Goal: Book appointment/travel/reservation

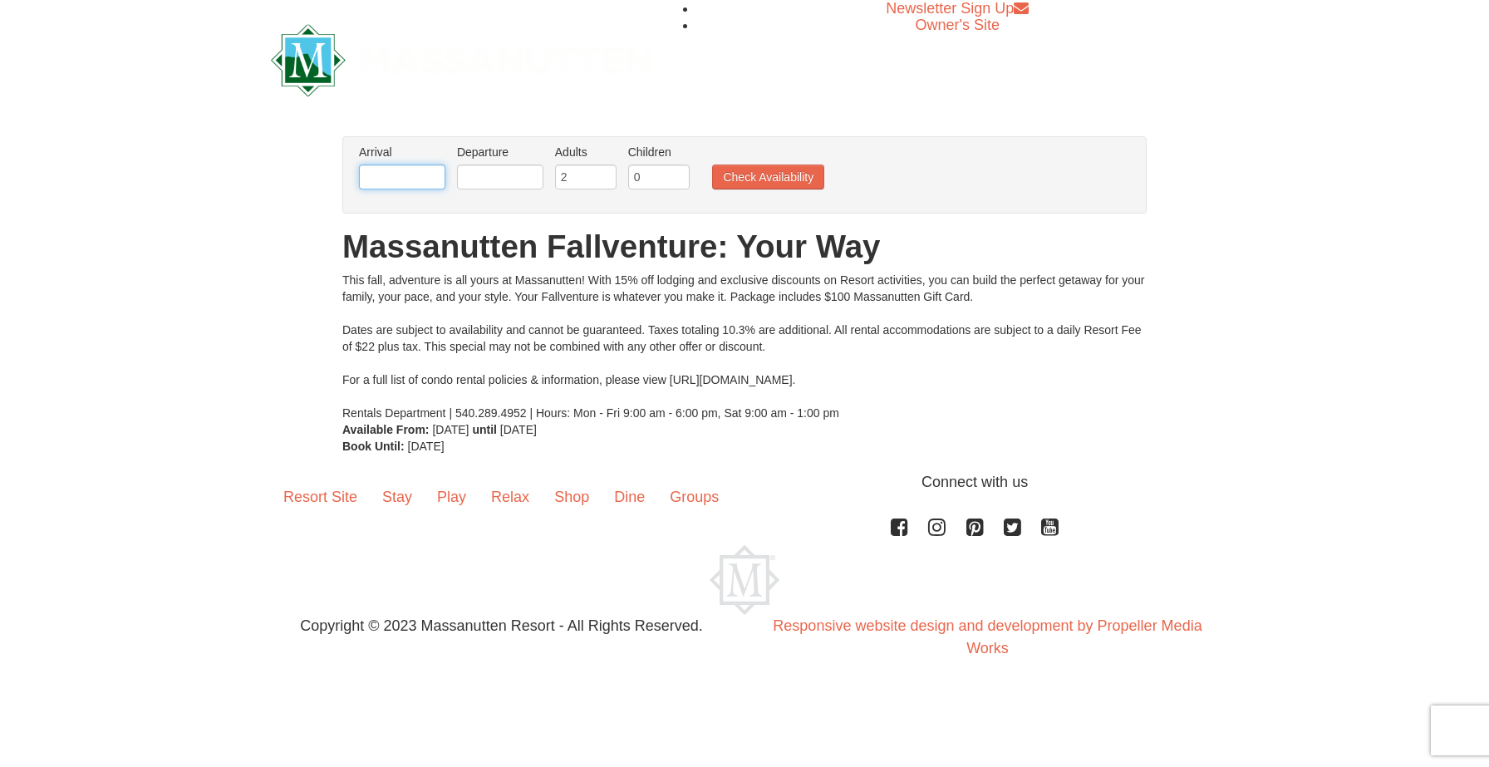
click at [416, 173] on input "text" at bounding box center [402, 177] width 86 height 25
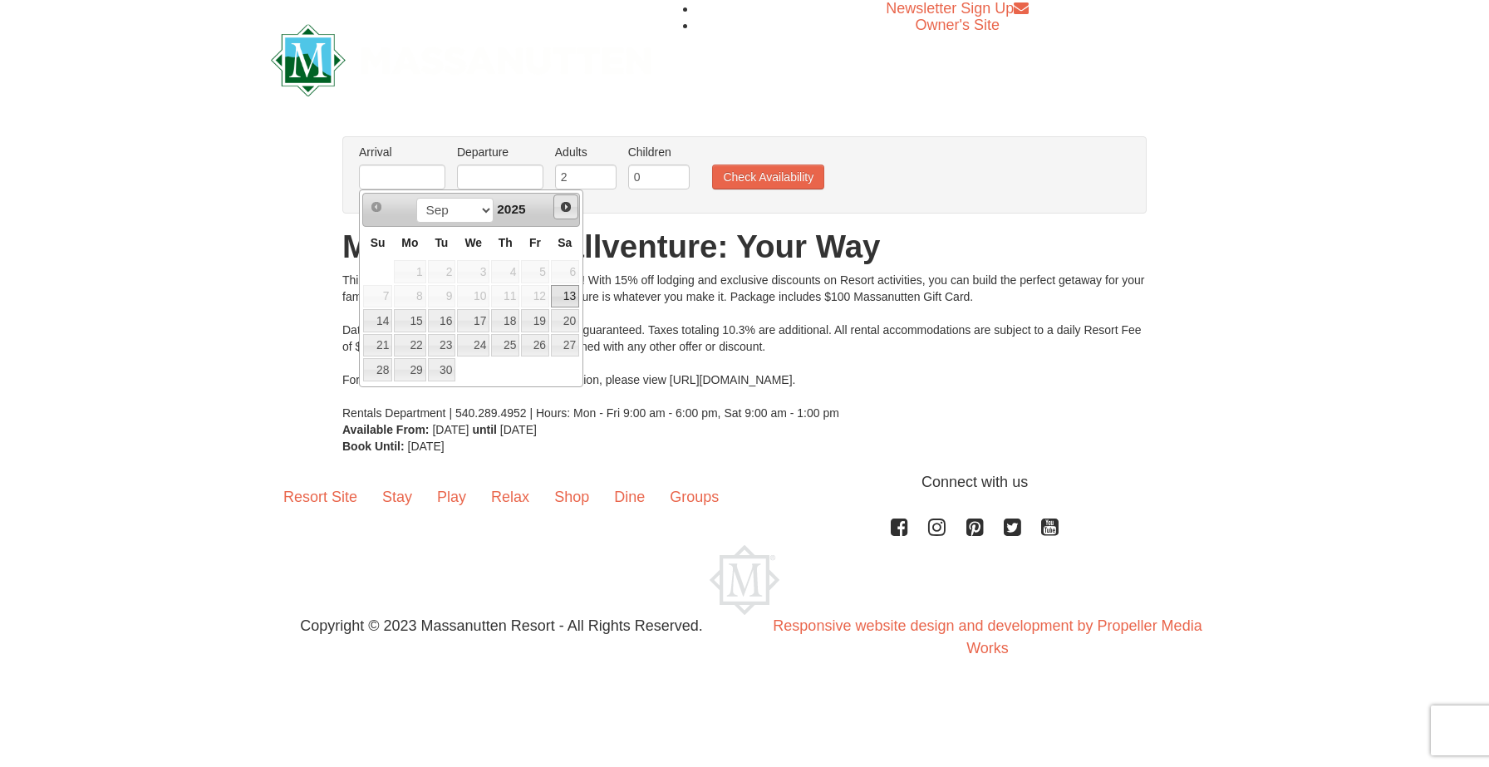
click at [567, 209] on span "Next" at bounding box center [565, 206] width 13 height 13
click at [530, 370] on link "31" at bounding box center [535, 369] width 28 height 23
type input "[DATE]"
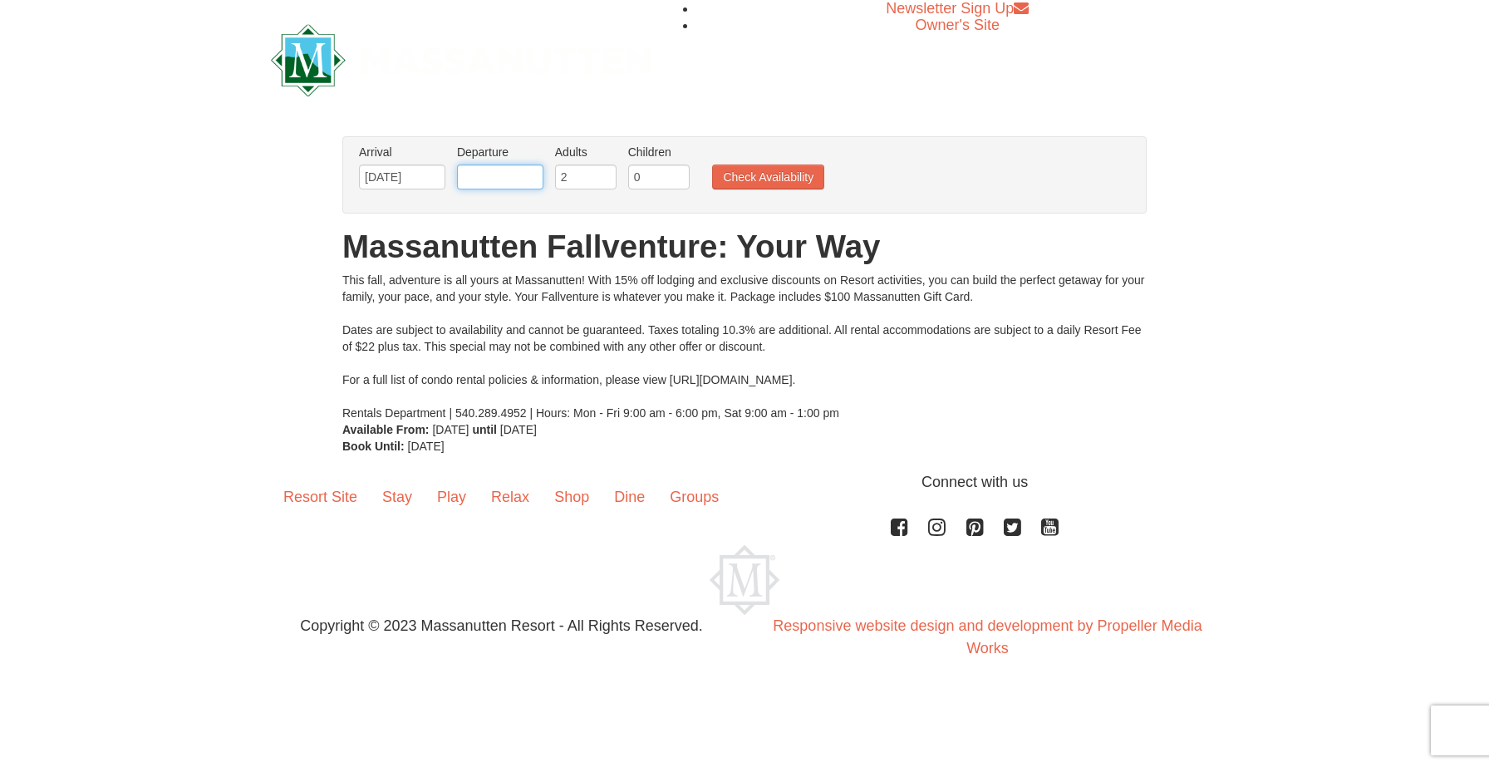
click at [487, 173] on input "text" at bounding box center [500, 177] width 86 height 25
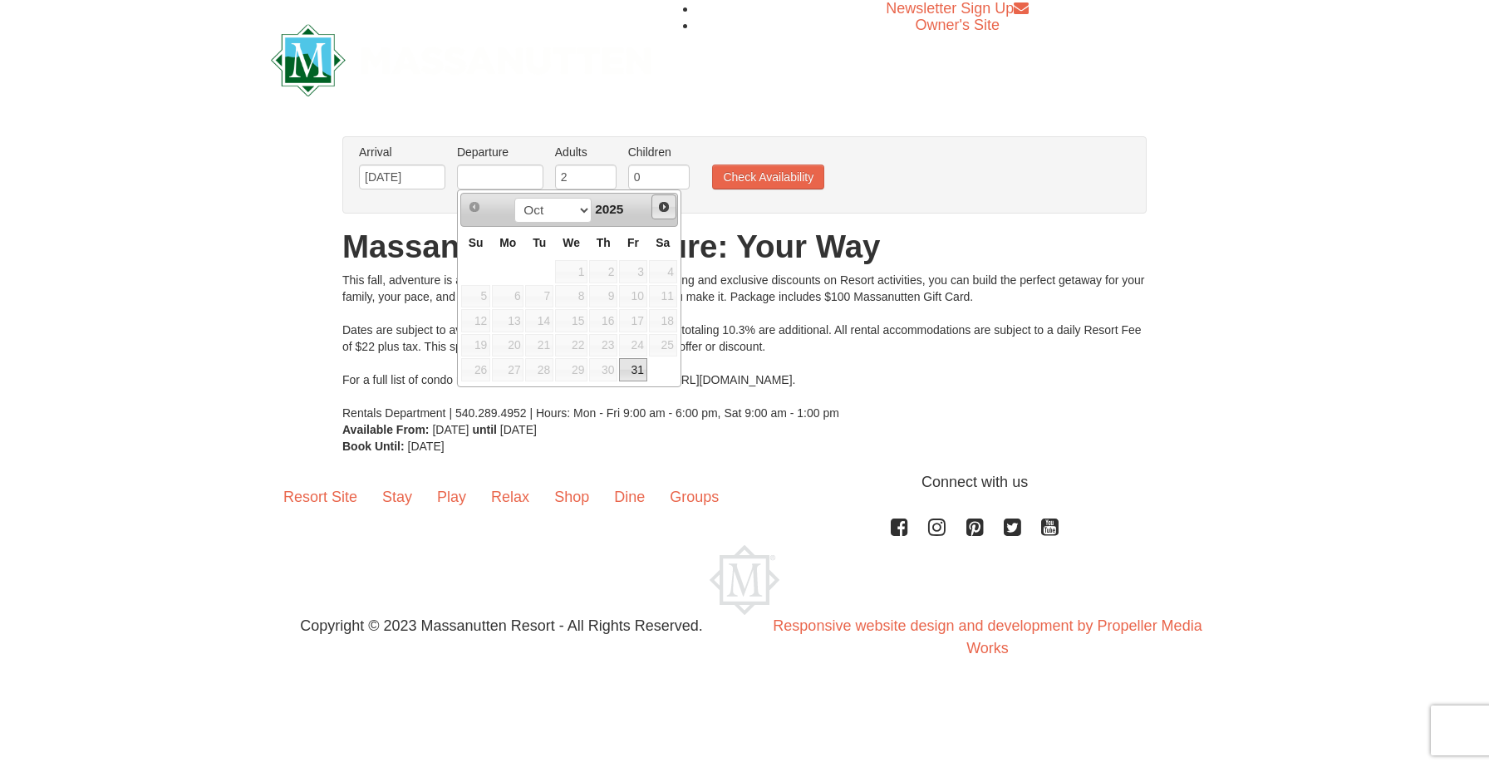
click at [664, 209] on span "Next" at bounding box center [663, 206] width 13 height 13
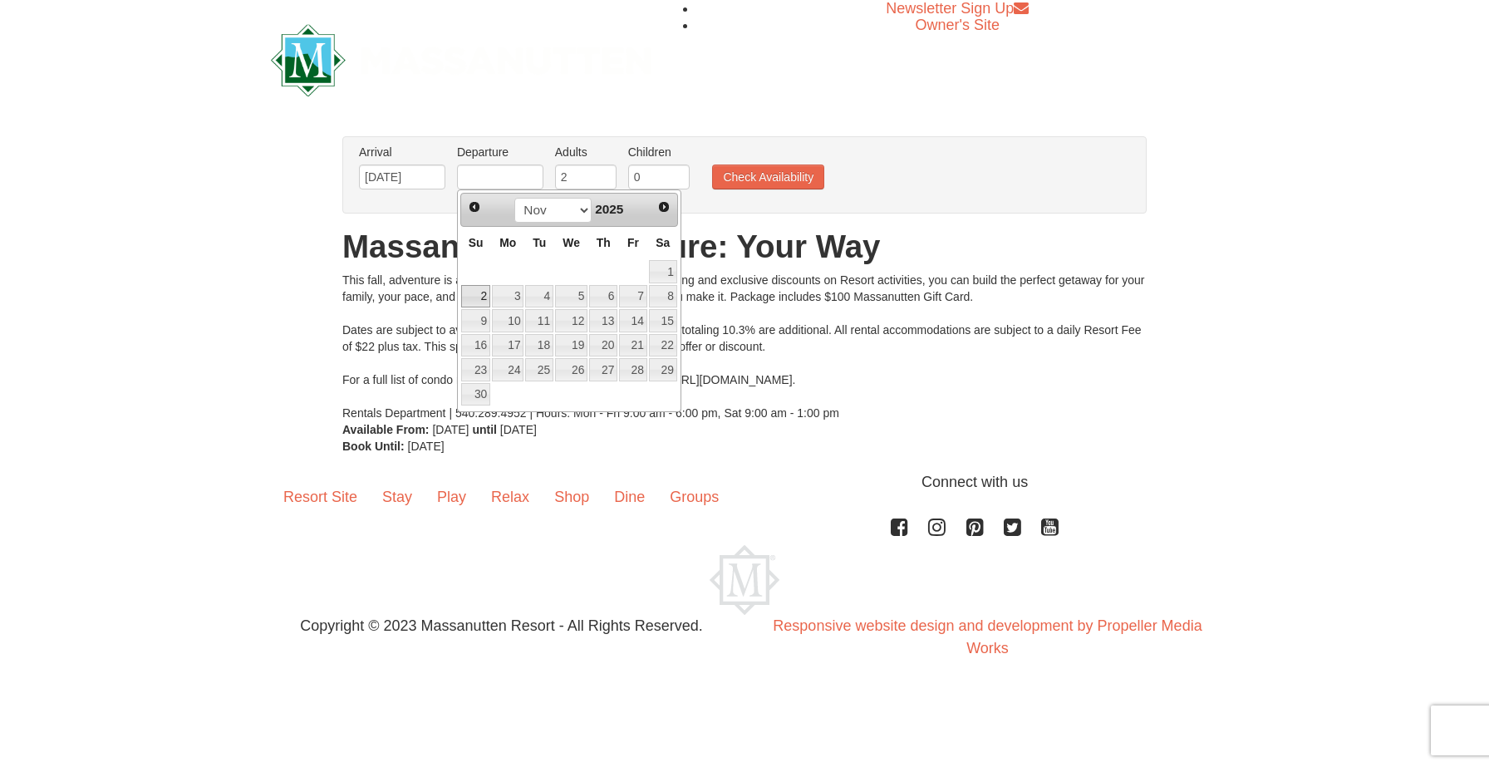
click at [480, 294] on link "2" at bounding box center [475, 296] width 29 height 23
type input "[DATE]"
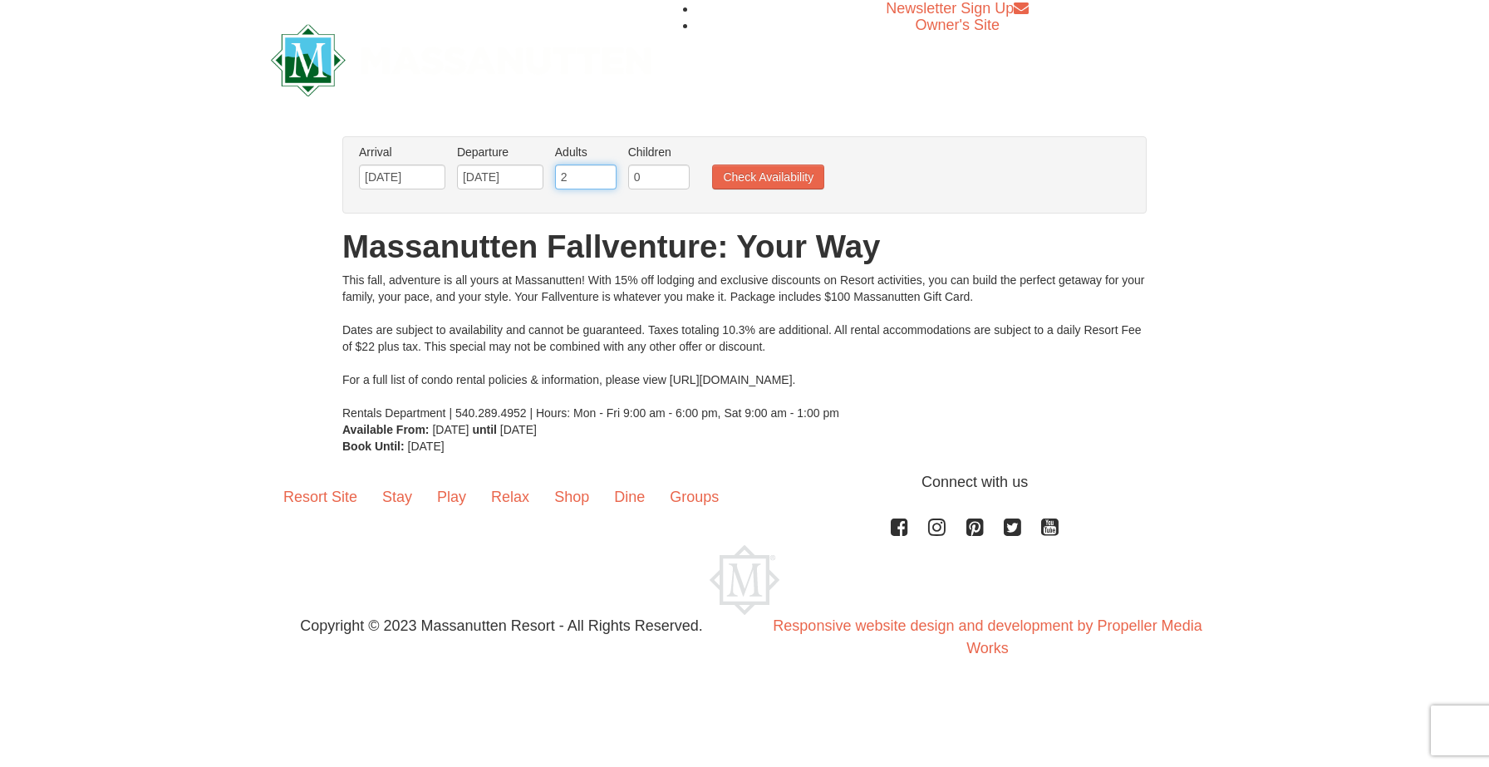
click at [583, 175] on input "2" at bounding box center [585, 177] width 61 height 25
click at [606, 171] on input "3" at bounding box center [585, 177] width 61 height 25
click at [606, 171] on input "4" at bounding box center [585, 177] width 61 height 25
type input "5"
click at [606, 171] on input "5" at bounding box center [585, 177] width 61 height 25
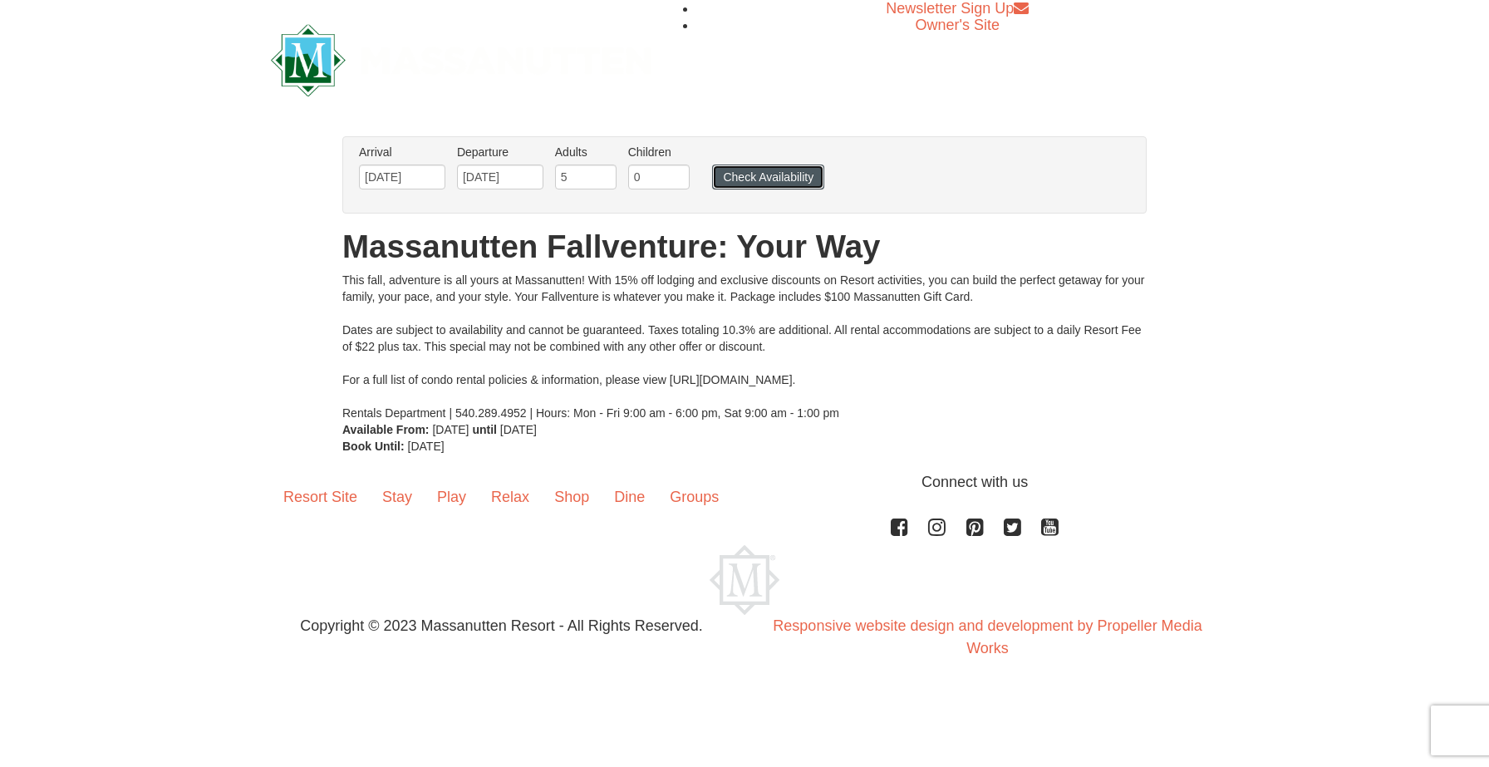
click at [770, 176] on button "Check Availability" at bounding box center [768, 177] width 112 height 25
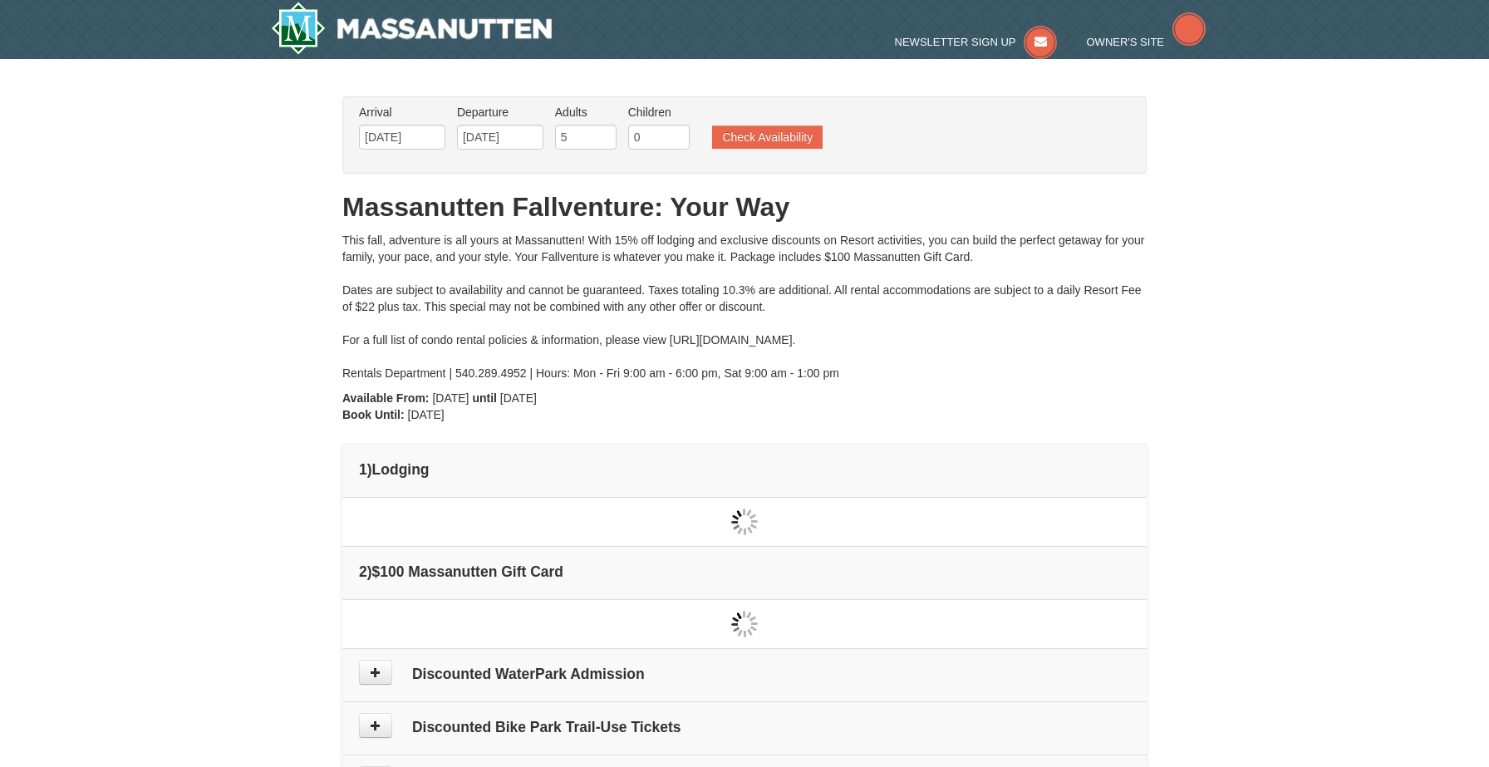
type input "[DATE]"
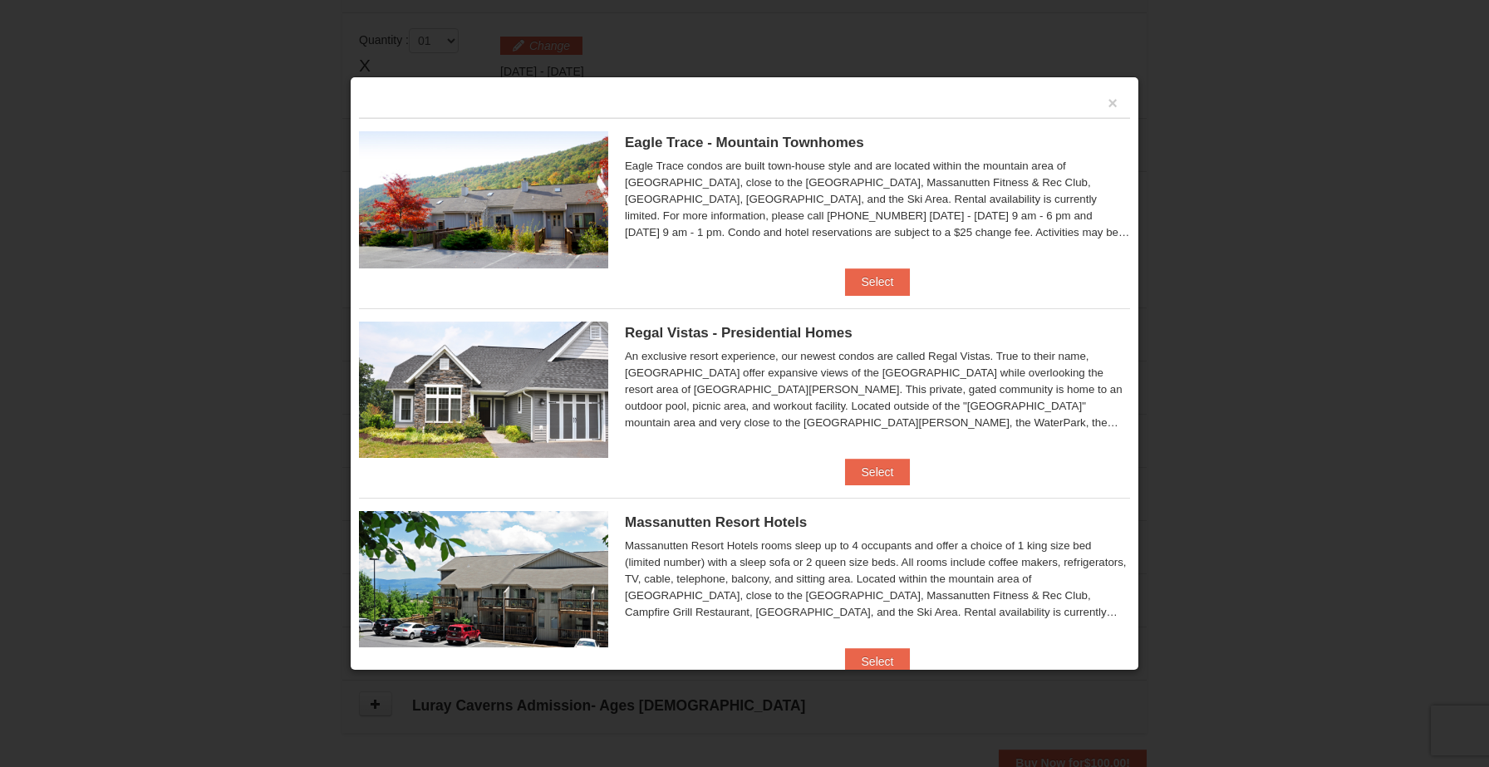
scroll to position [493, 0]
click at [1116, 107] on button "×" at bounding box center [1113, 103] width 10 height 17
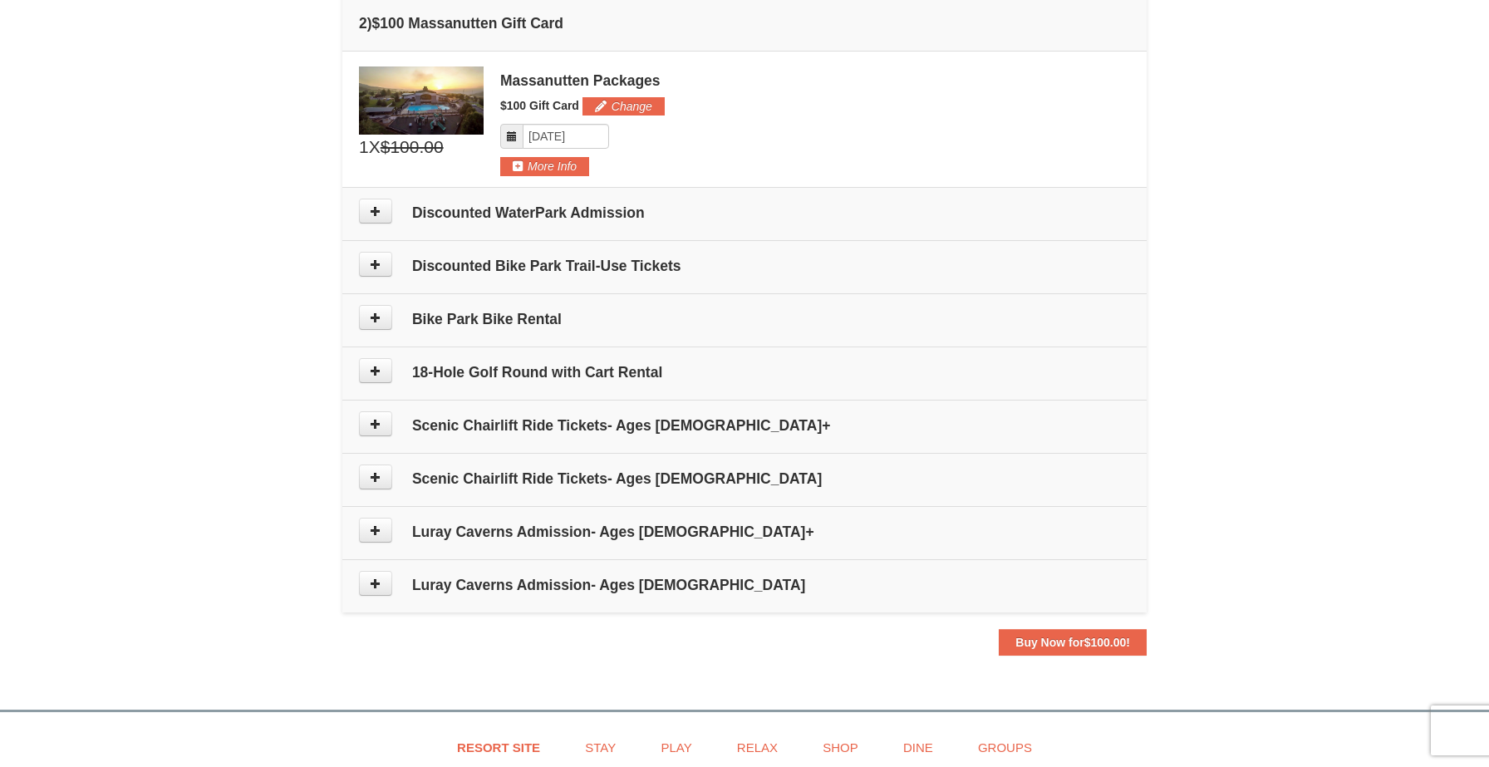
scroll to position [631, 0]
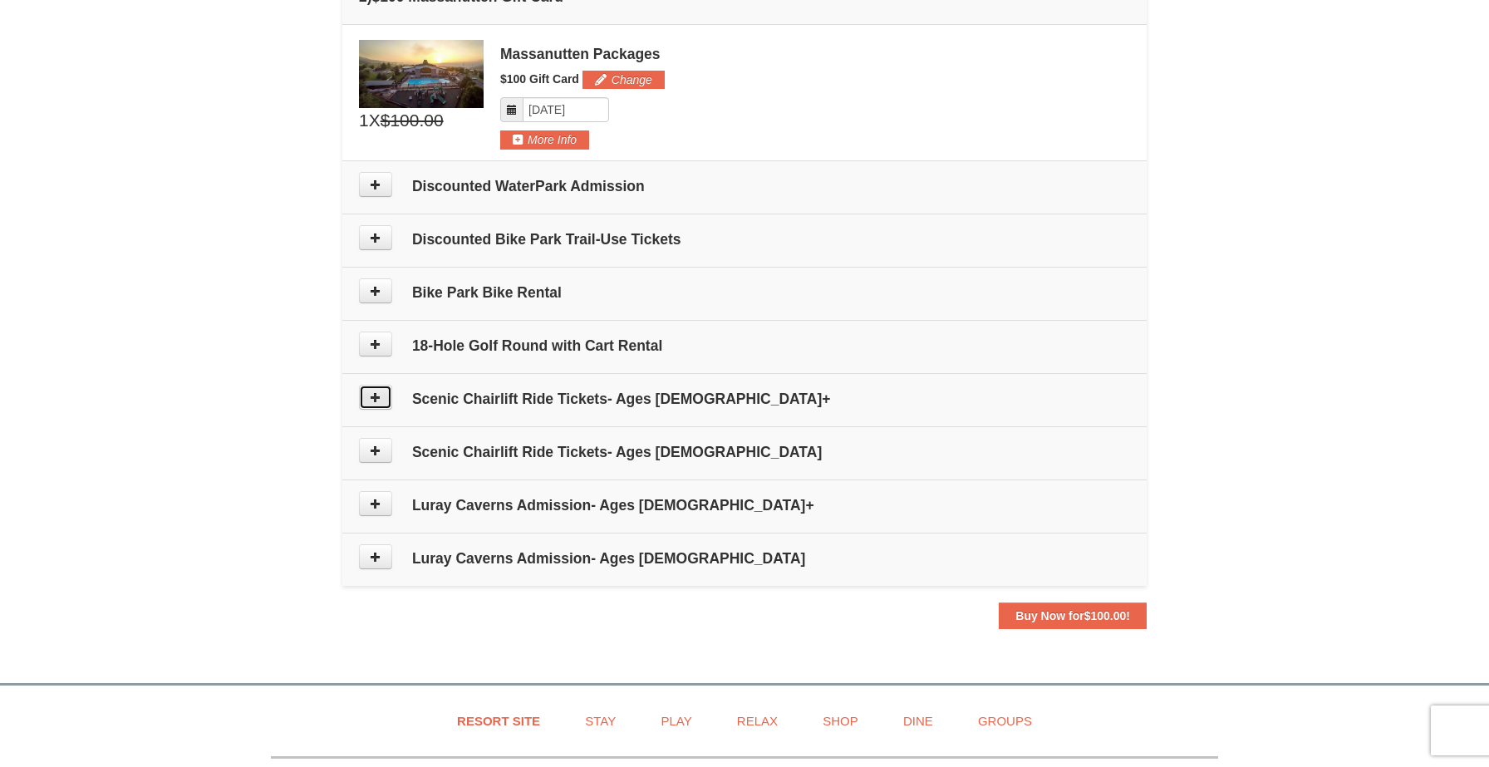
click at [383, 399] on button at bounding box center [375, 397] width 33 height 25
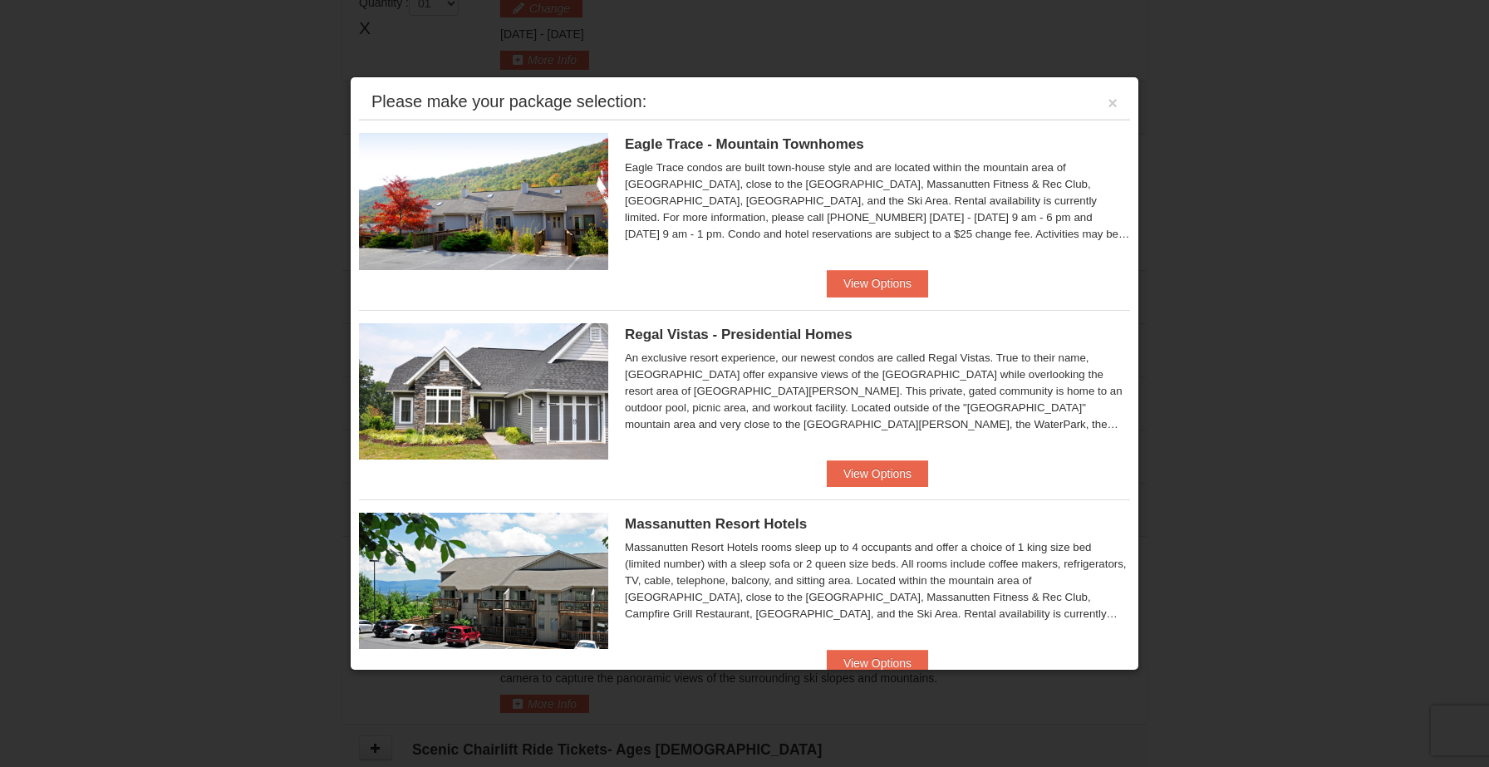
scroll to position [512, 0]
click at [1112, 103] on button "×" at bounding box center [1113, 103] width 10 height 17
